Goal: Task Accomplishment & Management: Use online tool/utility

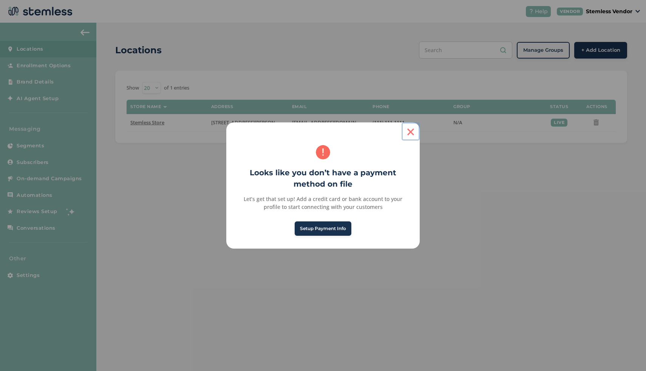
click at [412, 134] on button "×" at bounding box center [411, 131] width 18 height 18
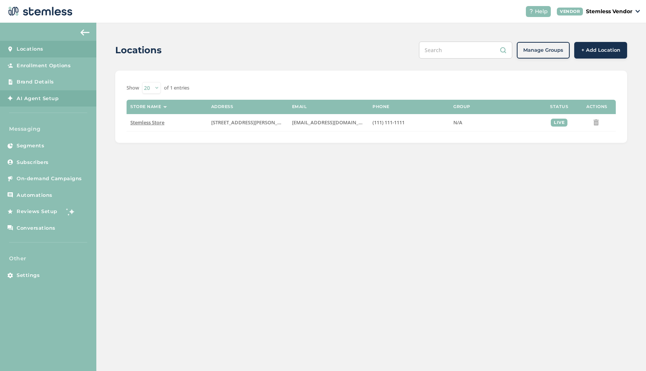
click at [45, 100] on span "AI Agent Setup" at bounding box center [38, 99] width 42 height 8
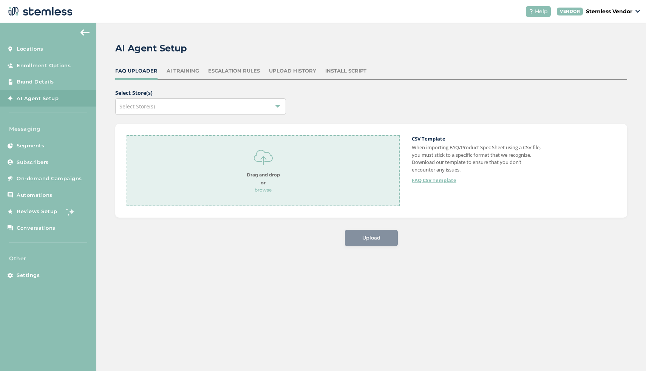
click at [335, 73] on div "Install Script" at bounding box center [345, 71] width 41 height 8
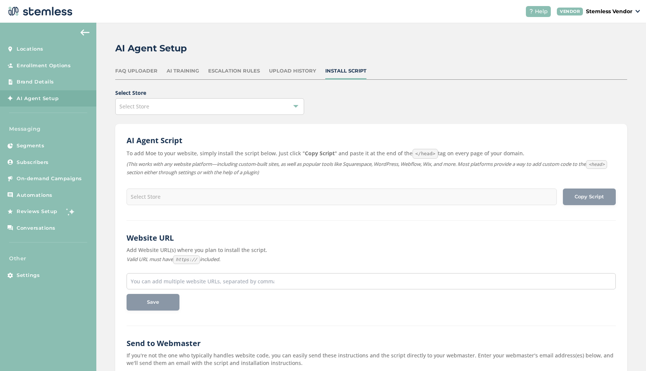
click at [186, 107] on div "Select Store" at bounding box center [209, 106] width 189 height 17
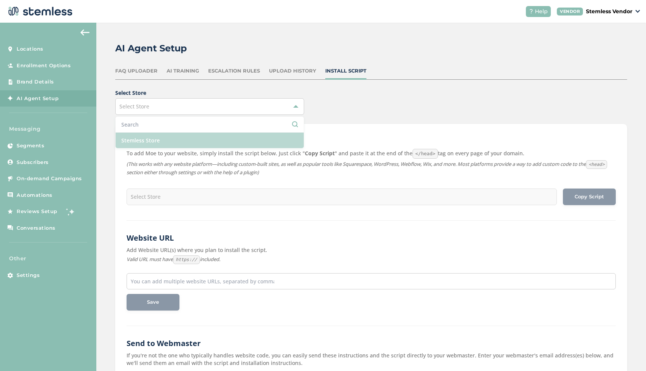
click at [162, 143] on li "Stemless Store" at bounding box center [210, 140] width 188 height 15
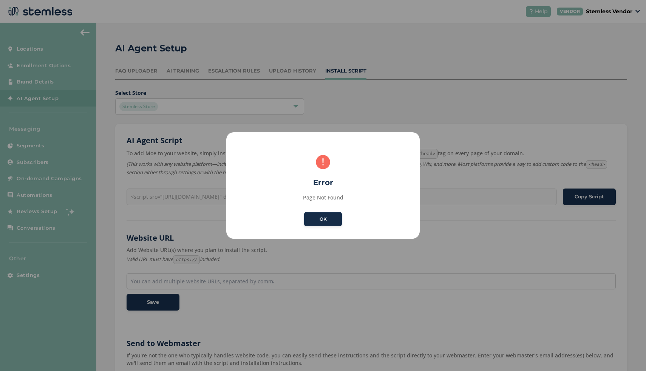
click at [320, 218] on button "OK" at bounding box center [323, 219] width 38 height 14
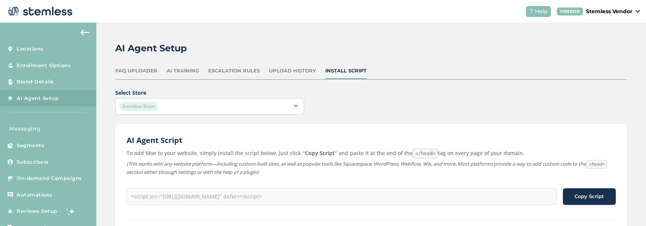
click at [569, 203] on button "Copy Script" at bounding box center [589, 197] width 53 height 17
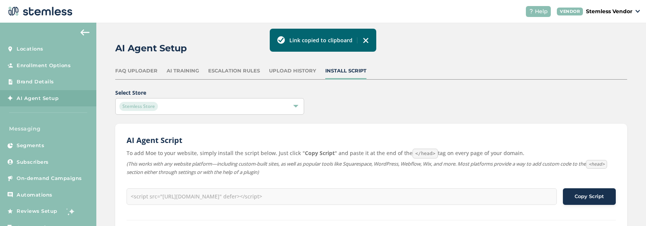
click at [239, 102] on div "Stemless Store" at bounding box center [205, 106] width 173 height 9
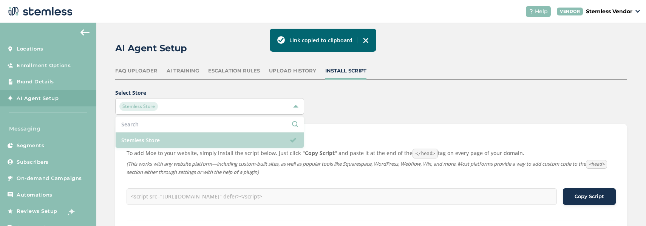
click at [180, 143] on li "Stemless Store" at bounding box center [210, 140] width 188 height 15
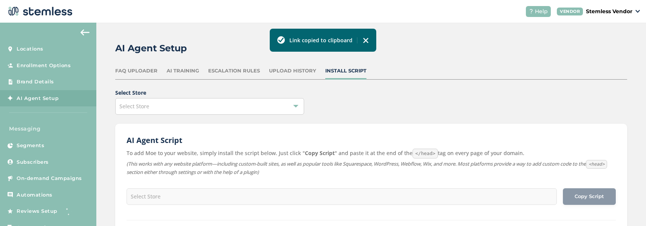
click at [191, 102] on div "Select Store" at bounding box center [209, 106] width 189 height 17
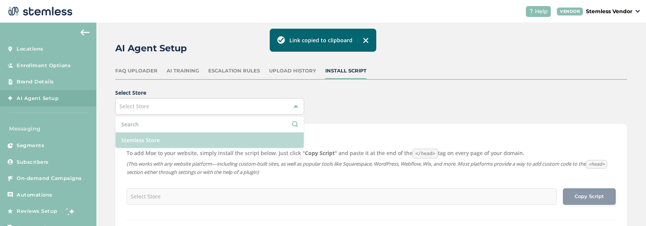
click at [158, 139] on li "Stemless Store" at bounding box center [210, 140] width 188 height 15
type input "<script src="[URL][DOMAIN_NAME]" defer></script>"
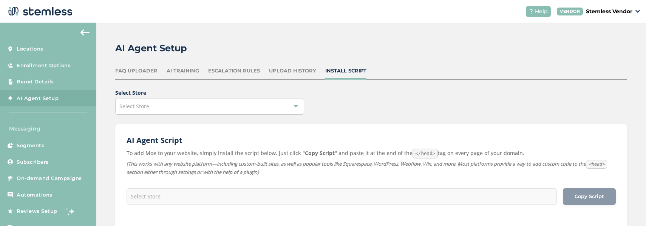
click at [142, 111] on div "Select Store" at bounding box center [209, 106] width 189 height 17
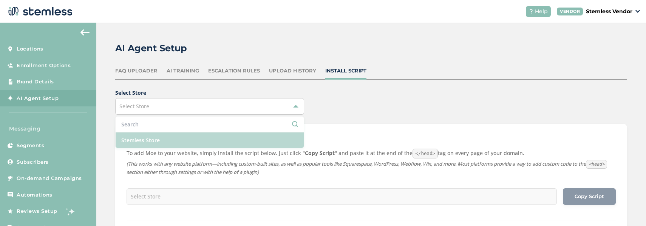
click at [144, 145] on li "Stemless Store" at bounding box center [210, 140] width 188 height 15
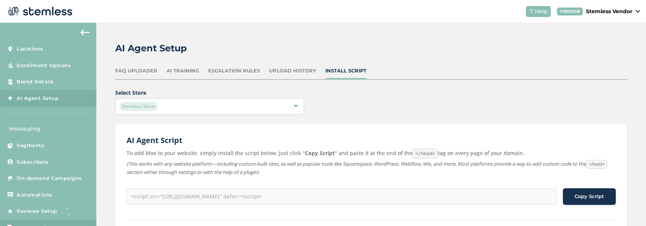
type input "<script src="[URL][DOMAIN_NAME]" defer></script>"
click at [571, 195] on div "Copy Script" at bounding box center [589, 197] width 41 height 8
